Goal: Navigation & Orientation: Find specific page/section

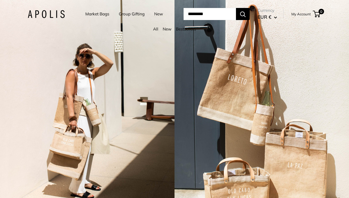
click at [330, 87] on div "4 / 5" at bounding box center [262, 99] width 175 height 198
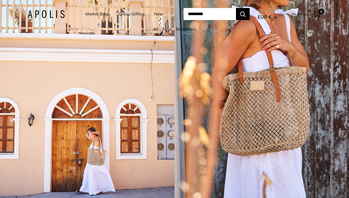
drag, startPoint x: 114, startPoint y: 115, endPoint x: 96, endPoint y: 74, distance: 45.0
click at [344, 63] on div "1 / 5" at bounding box center [262, 99] width 175 height 198
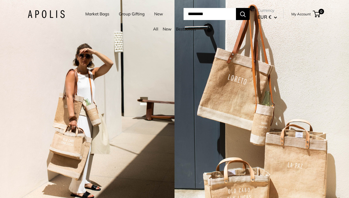
click at [102, 15] on link "Market Bags" at bounding box center [97, 14] width 24 height 8
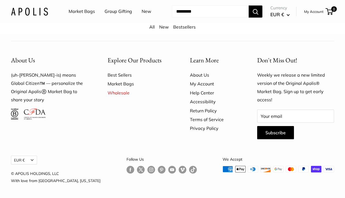
scroll to position [1652, 0]
click at [27, 13] on img at bounding box center [29, 11] width 37 height 8
